Goal: Transaction & Acquisition: Purchase product/service

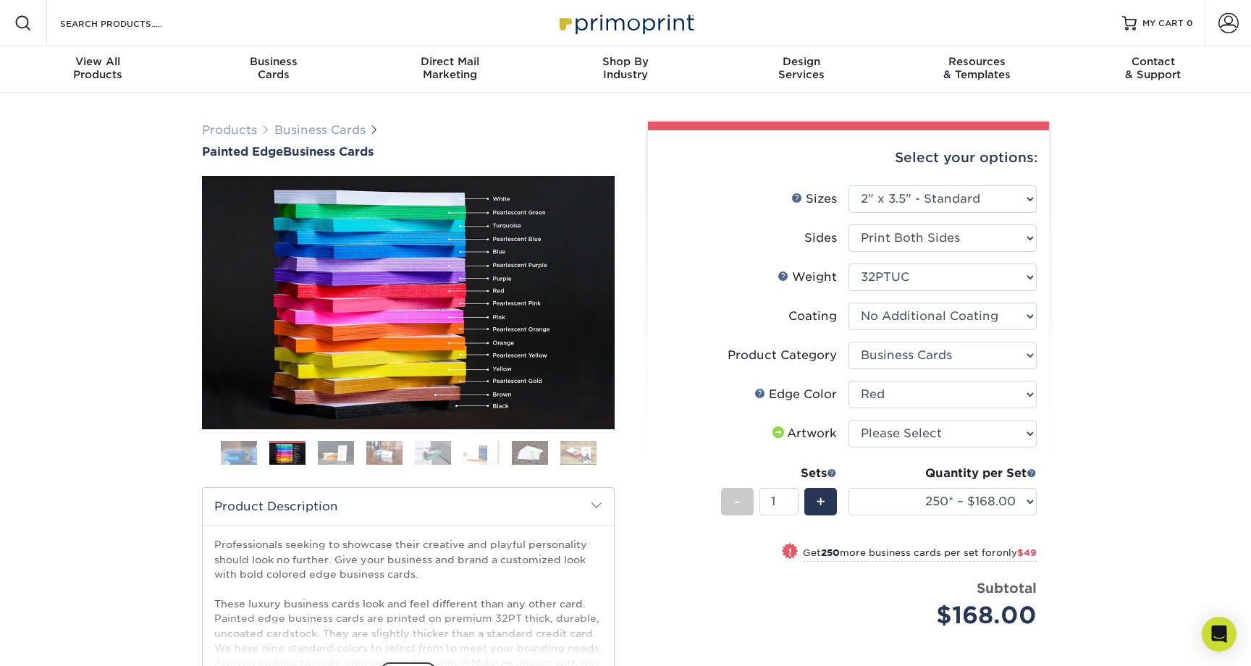
select select "2.00x3.50"
select select "3b5148f1-0588-4f88-a218-97bcfdce65c1"
select select "1ae850e6-61c5-45b7-a71d-f488378c5a25"
click at [320, 149] on h1 "Painted Edge Business Cards" at bounding box center [408, 152] width 413 height 14
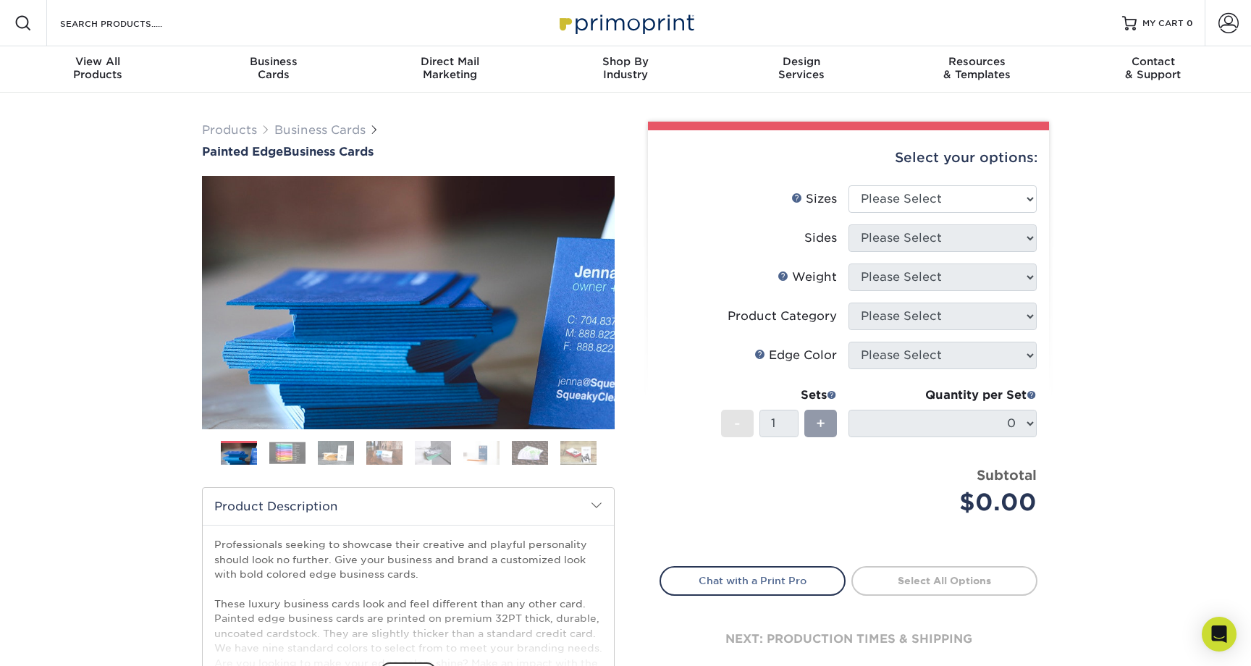
click at [292, 458] on img at bounding box center [287, 453] width 36 height 22
